Goal: Task Accomplishment & Management: Manage account settings

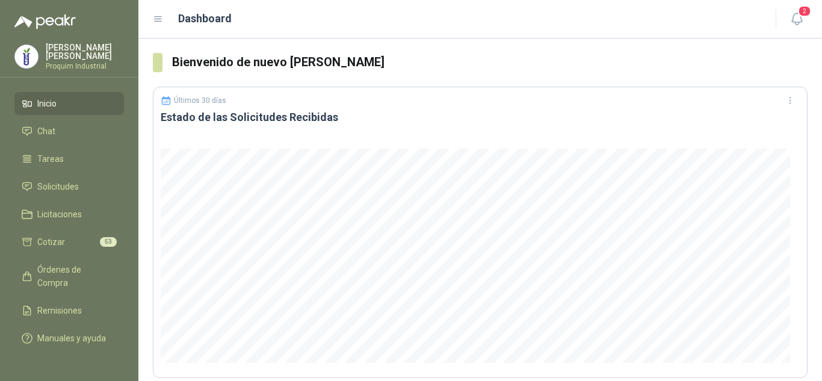
click at [94, 236] on li "Cotizar 53" at bounding box center [69, 241] width 95 height 13
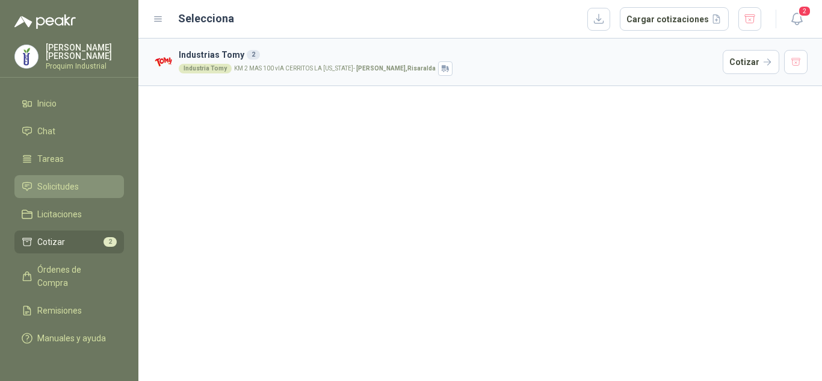
click at [90, 183] on li "Solicitudes" at bounding box center [69, 186] width 95 height 13
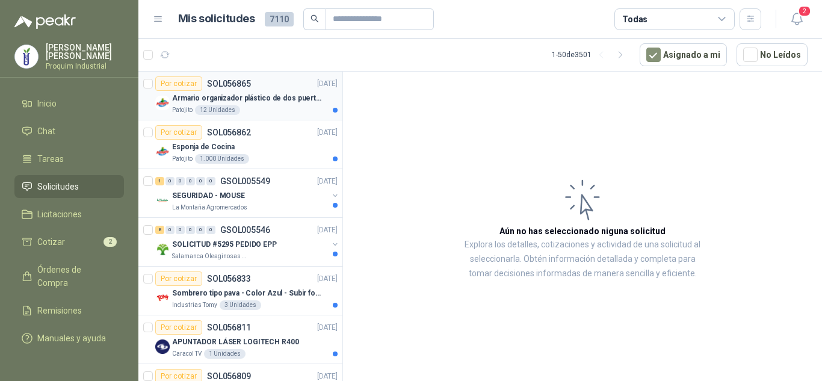
click at [244, 97] on p "Armario organizador plástico de dos puertas de acuerdo a la imagen adjunta" at bounding box center [247, 98] width 150 height 11
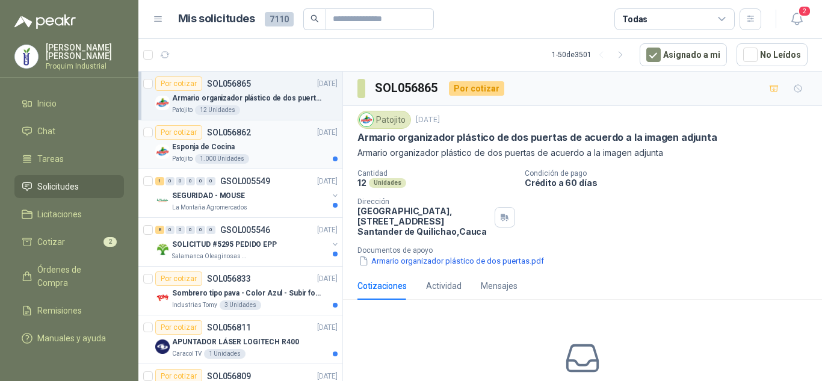
click at [274, 143] on div "Esponja de Cocina" at bounding box center [254, 147] width 165 height 14
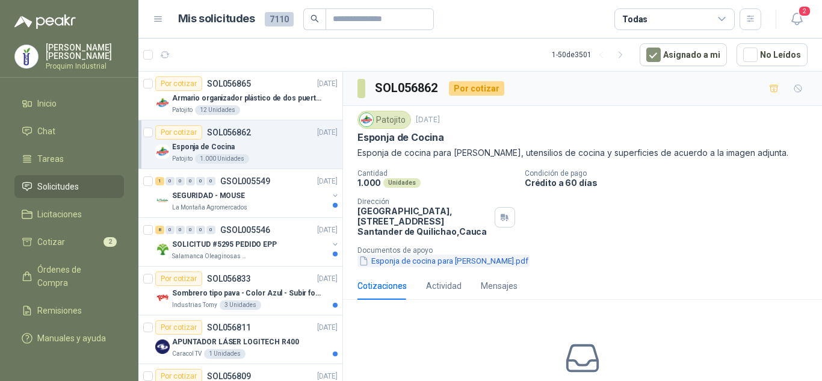
click at [489, 265] on button "Esponja de cocina para [PERSON_NAME].pdf" at bounding box center [443, 261] width 172 height 13
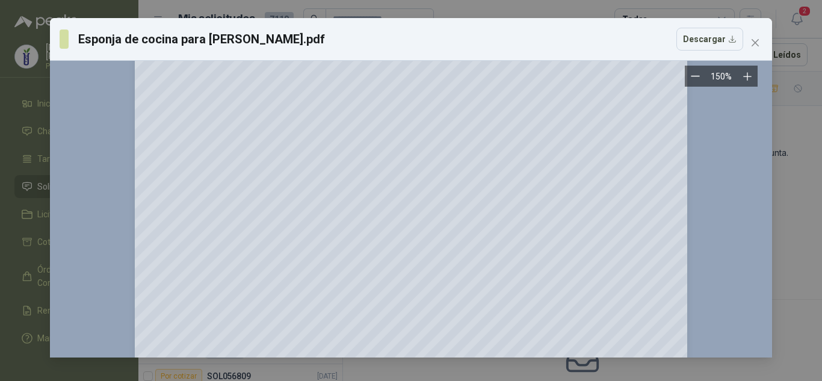
scroll to position [181, 0]
click at [759, 44] on icon "close" at bounding box center [755, 43] width 10 height 10
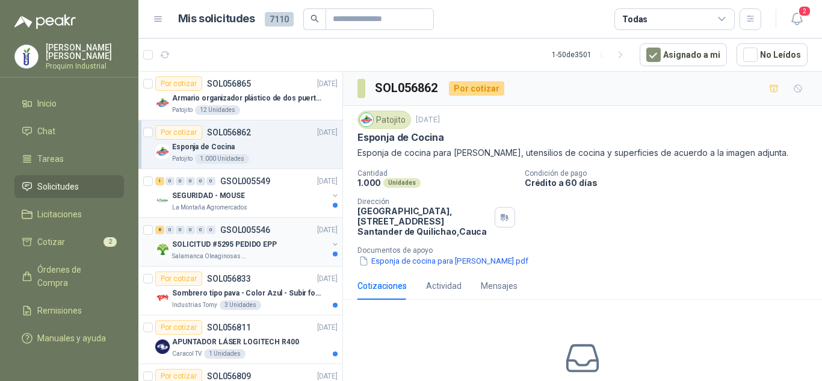
click at [284, 238] on div "SOLICITUD #5295 PEDIDO EPP" at bounding box center [250, 244] width 156 height 14
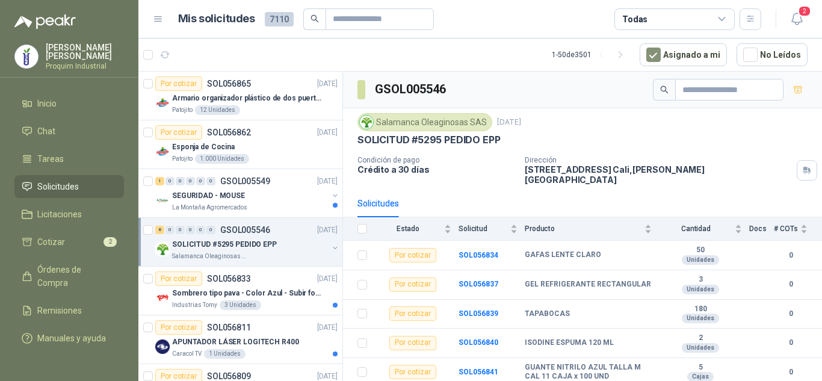
scroll to position [81, 0]
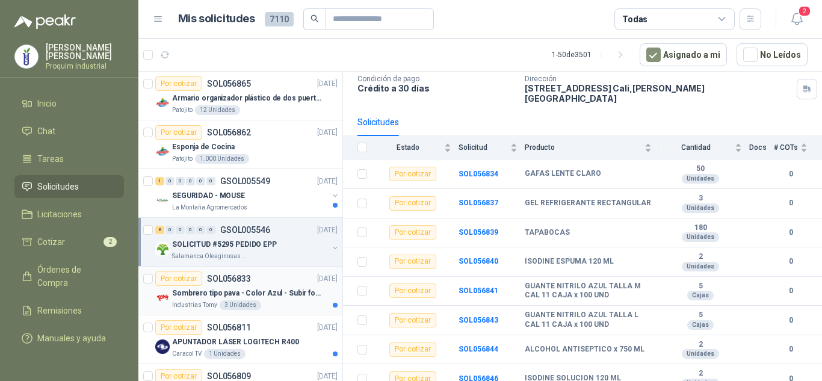
click at [235, 297] on p "Sombrero tipo pava - Color Azul - Subir foto" at bounding box center [247, 293] width 150 height 11
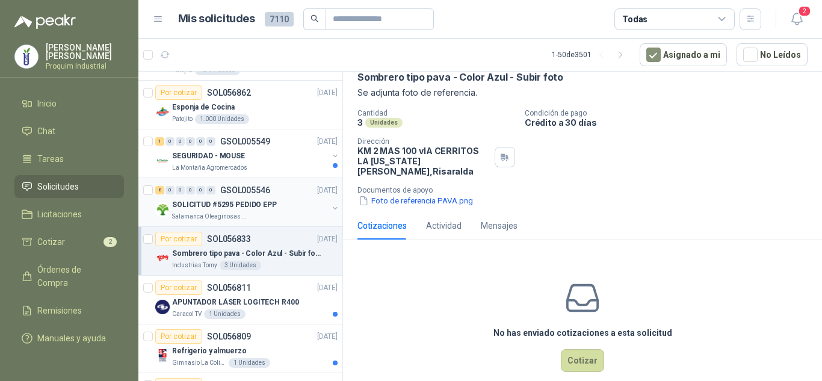
scroll to position [60, 0]
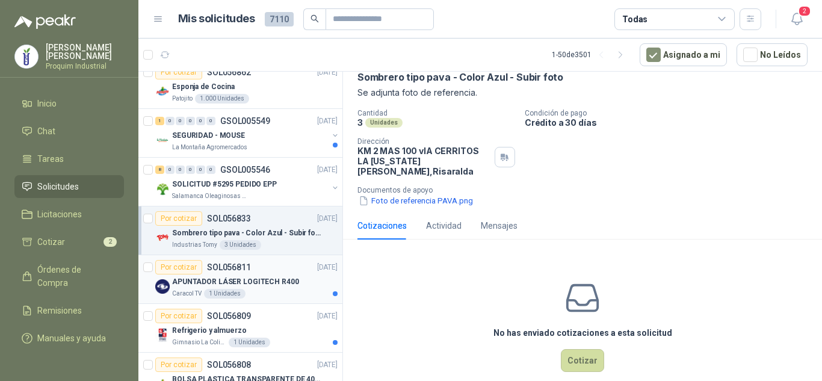
click at [291, 273] on div "Por cotizar SOL056811 [DATE]" at bounding box center [246, 267] width 182 height 14
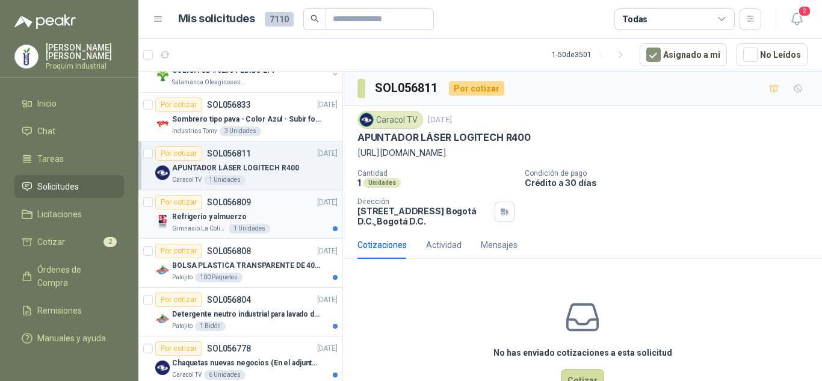
scroll to position [241, 0]
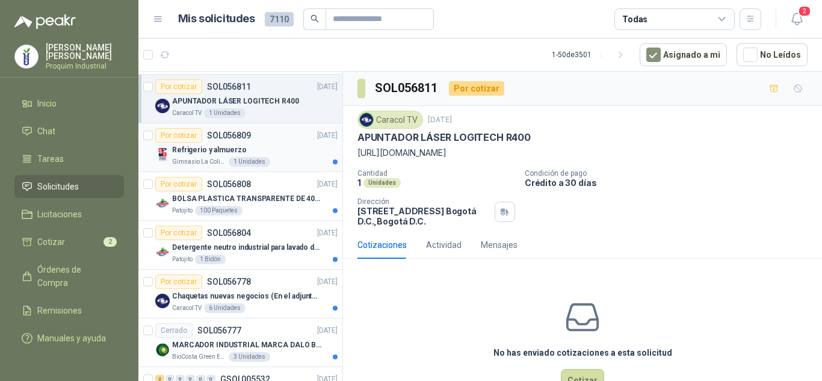
click at [267, 157] on div "Gimnasio La Colina 1 Unidades" at bounding box center [254, 162] width 165 height 10
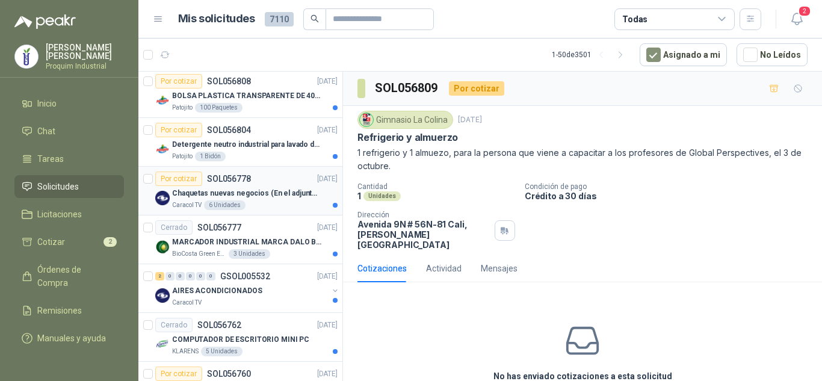
scroll to position [361, 0]
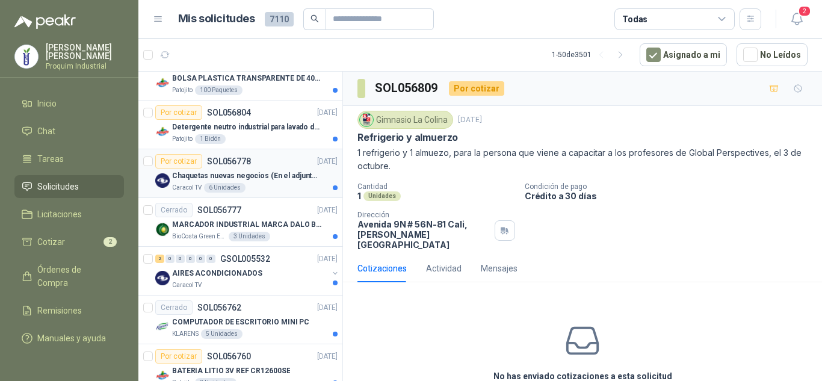
click at [266, 212] on div "Cerrado SOL056777 [DATE]" at bounding box center [246, 210] width 182 height 14
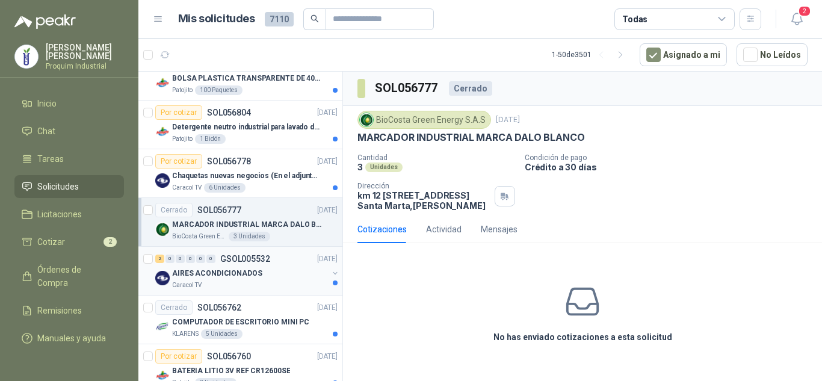
click at [253, 270] on p "AIRES ACONDICIONADOS" at bounding box center [217, 273] width 90 height 11
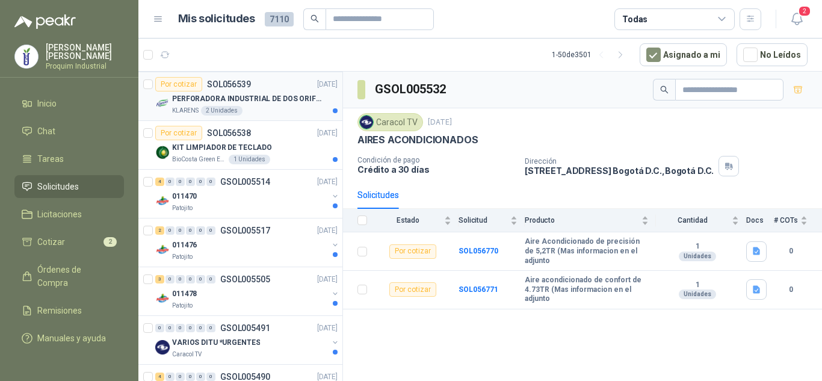
scroll to position [1288, 0]
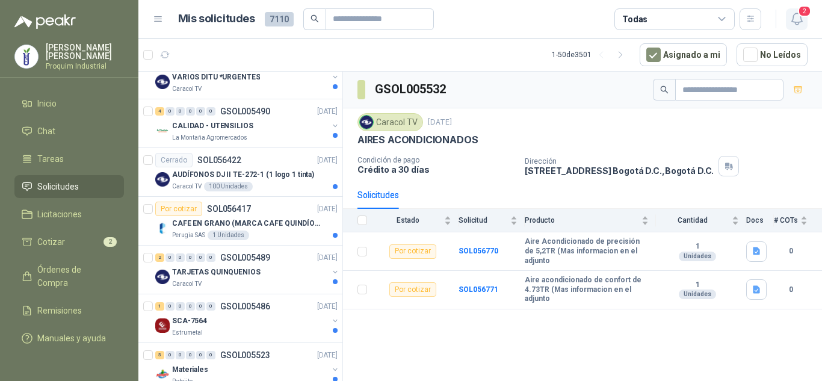
click at [800, 28] on button "2" at bounding box center [797, 19] width 22 height 22
